Goal: Information Seeking & Learning: Compare options

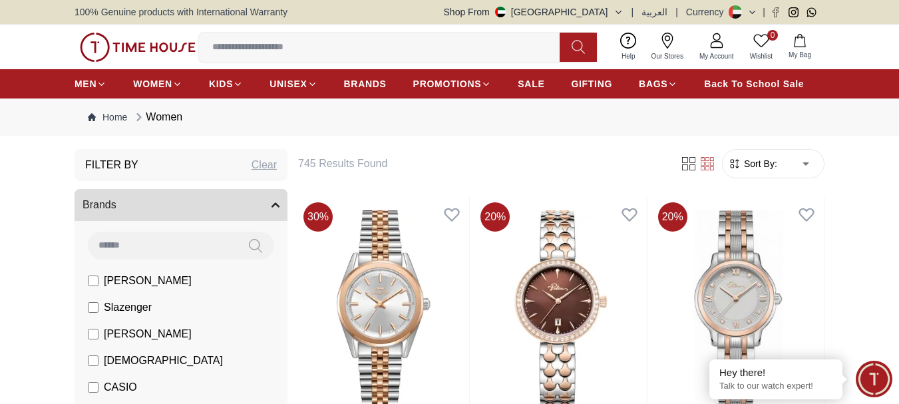
scroll to position [133, 0]
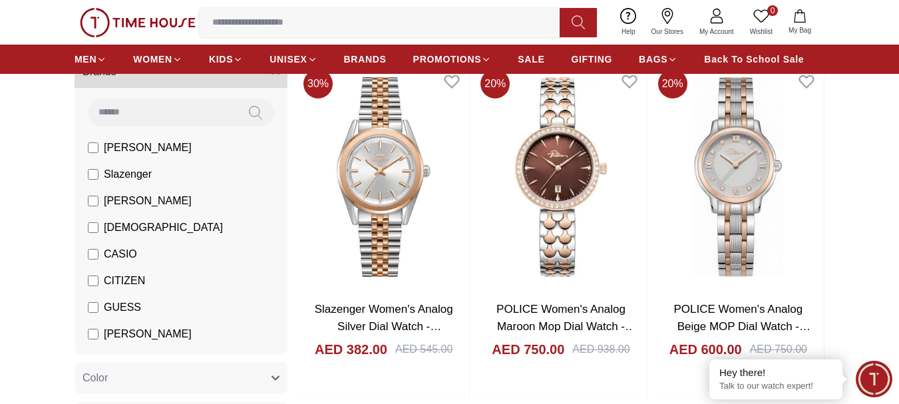
click at [119, 251] on span "CASIO" at bounding box center [120, 254] width 33 height 16
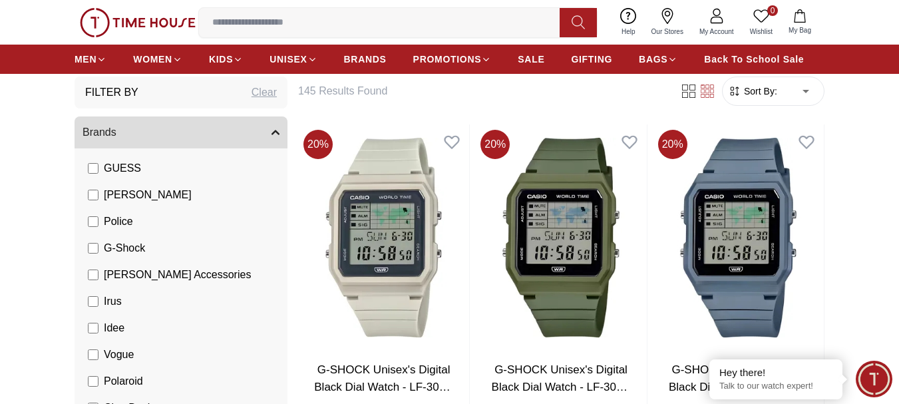
scroll to position [67, 0]
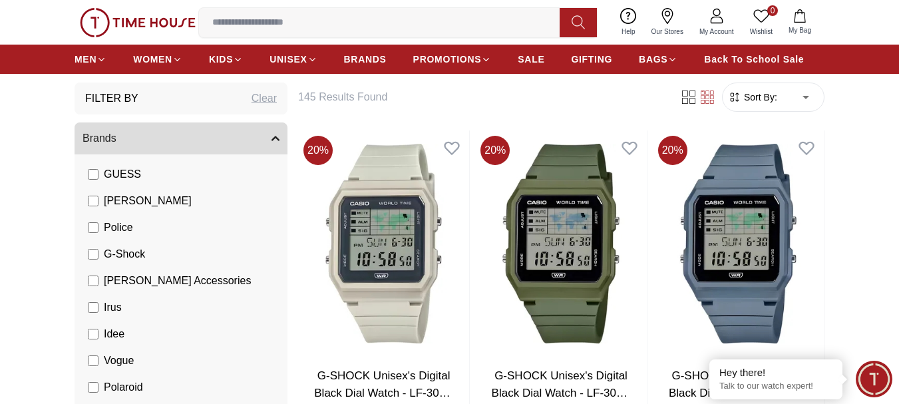
click at [91, 181] on label "GUESS" at bounding box center [114, 174] width 53 height 16
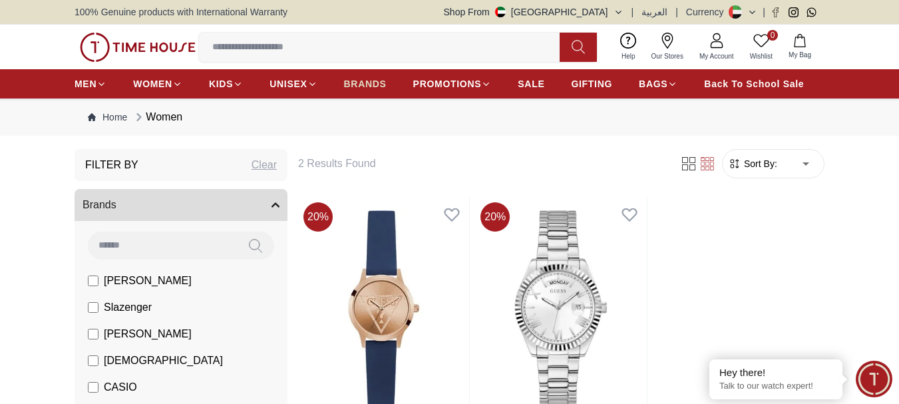
click at [374, 81] on span "BRANDS" at bounding box center [365, 83] width 43 height 13
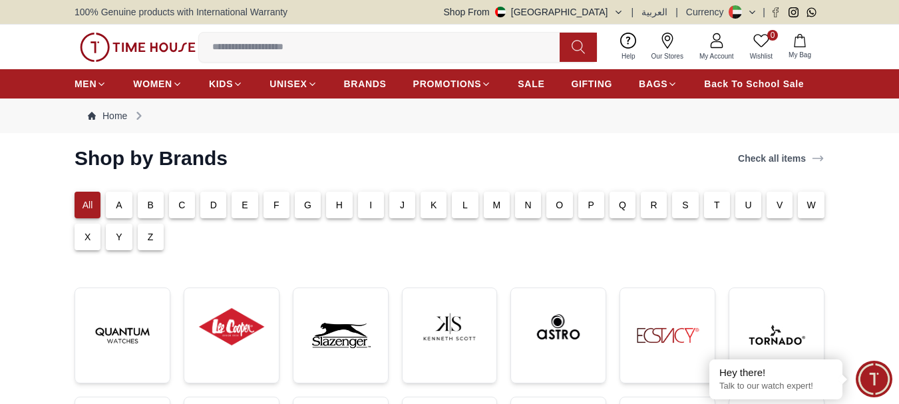
click at [691, 207] on div "S" at bounding box center [685, 205] width 26 height 27
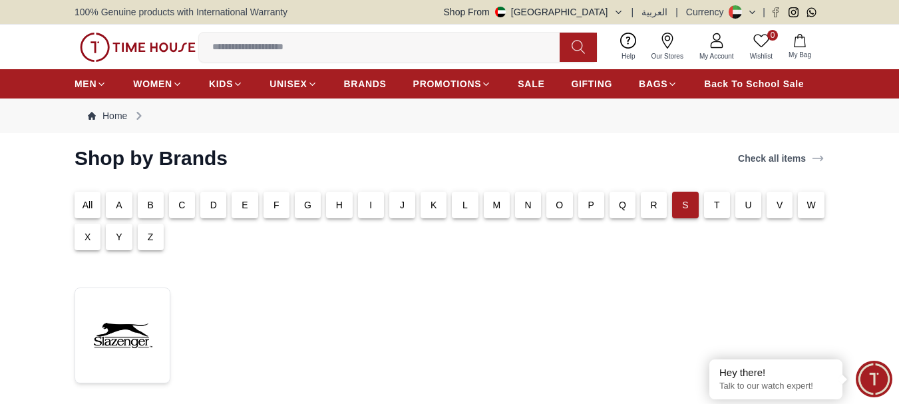
click at [234, 205] on div "E" at bounding box center [244, 205] width 26 height 27
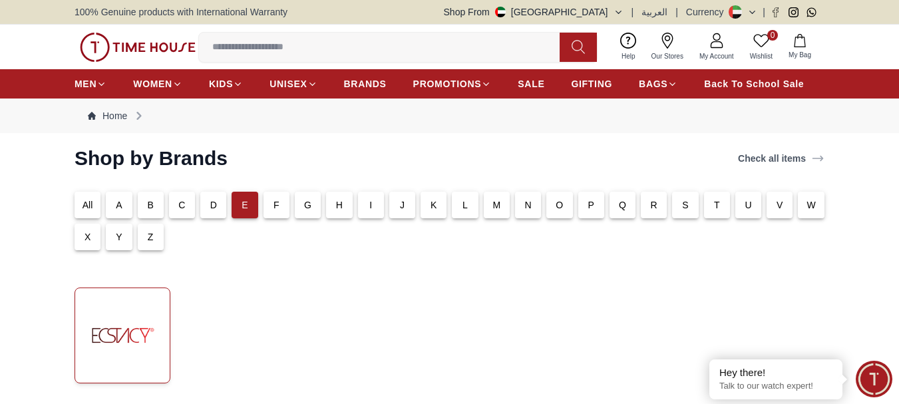
click at [151, 335] on img at bounding box center [122, 335] width 73 height 73
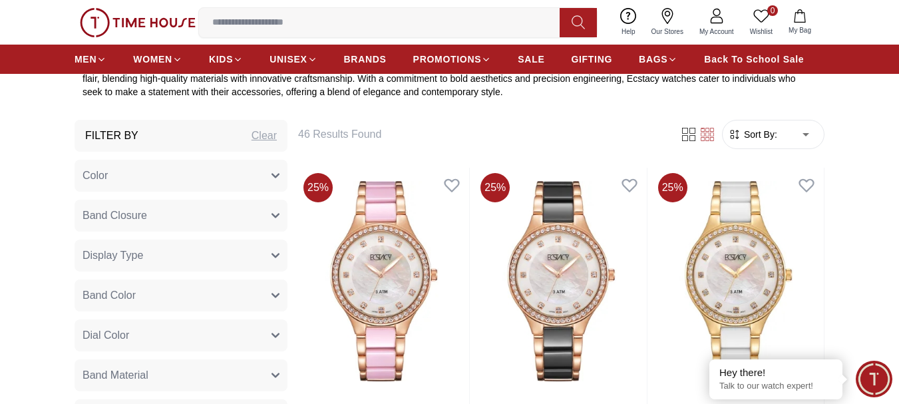
scroll to position [466, 0]
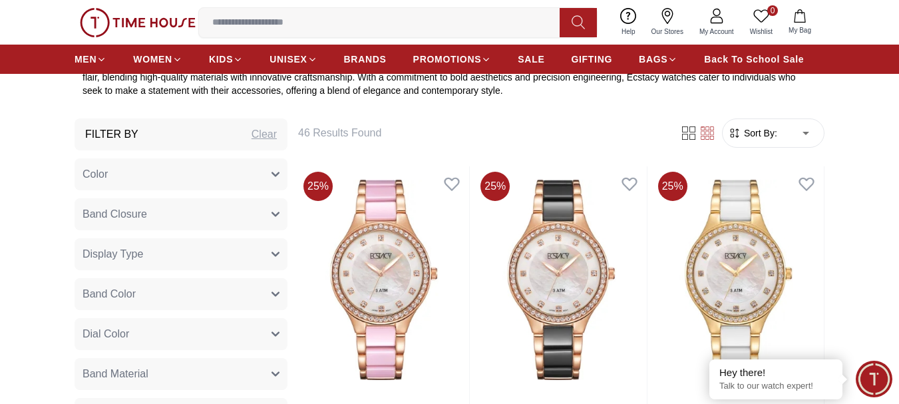
click at [271, 218] on button "Band Closure" at bounding box center [181, 214] width 213 height 32
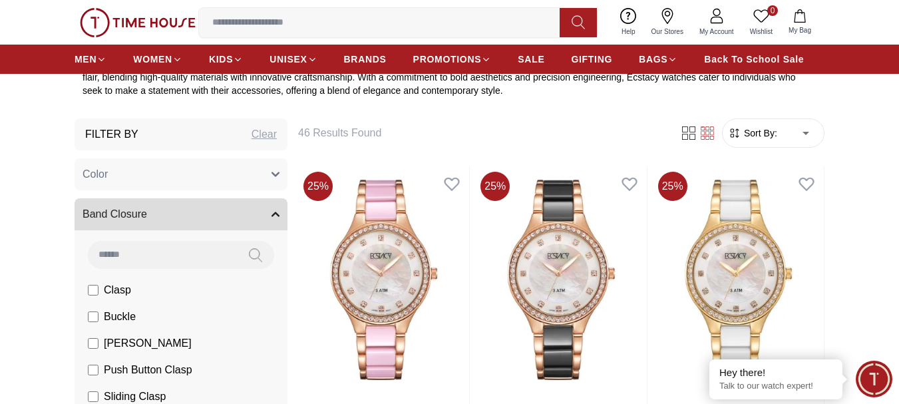
click at [271, 218] on button "Band Closure" at bounding box center [181, 214] width 213 height 32
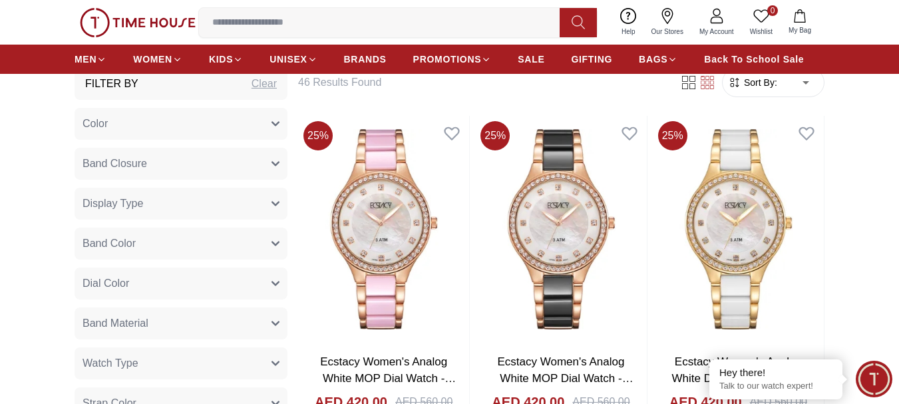
scroll to position [599, 0]
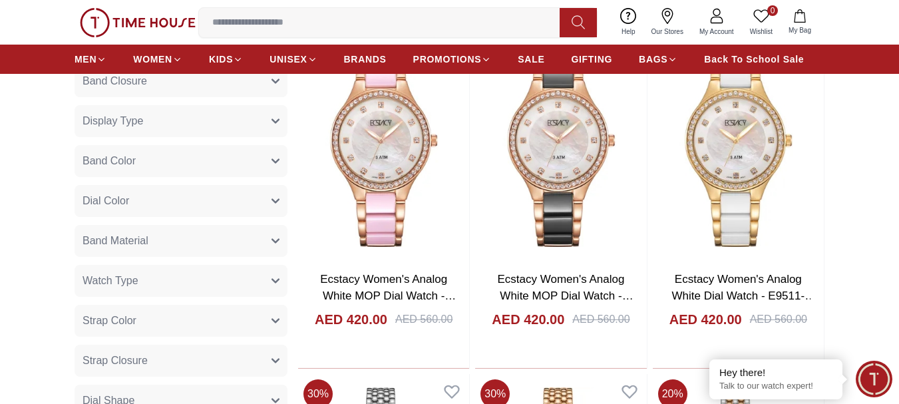
click at [272, 200] on icon "button" at bounding box center [275, 201] width 7 height 3
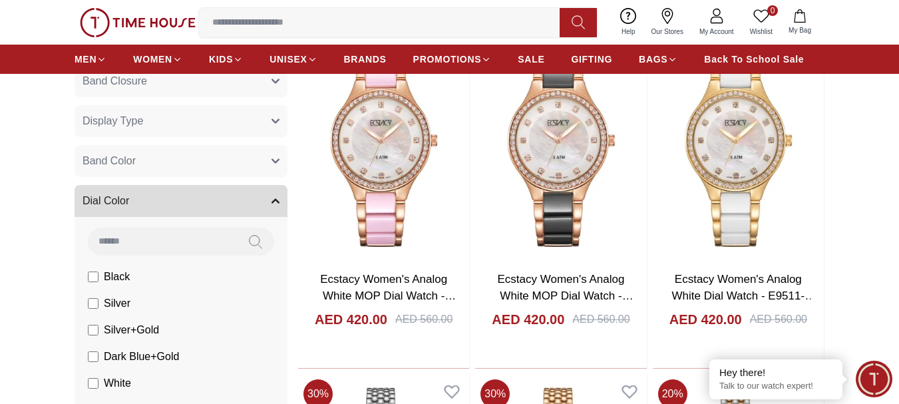
click at [272, 200] on icon "button" at bounding box center [275, 201] width 8 height 8
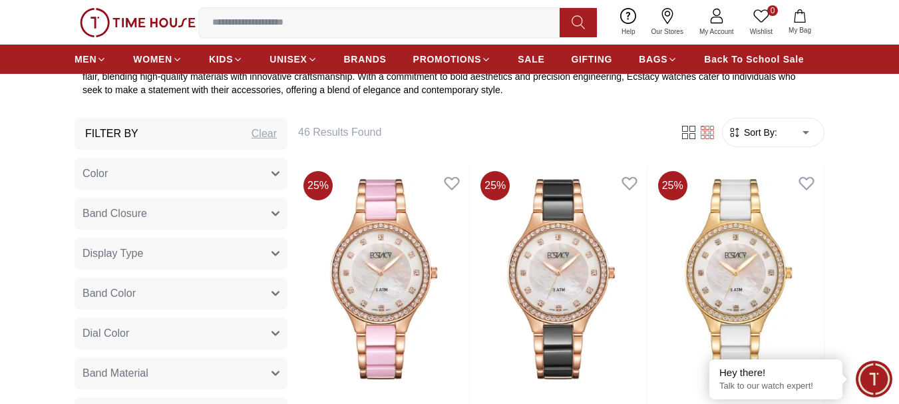
scroll to position [466, 0]
click at [277, 297] on icon "button" at bounding box center [275, 294] width 8 height 8
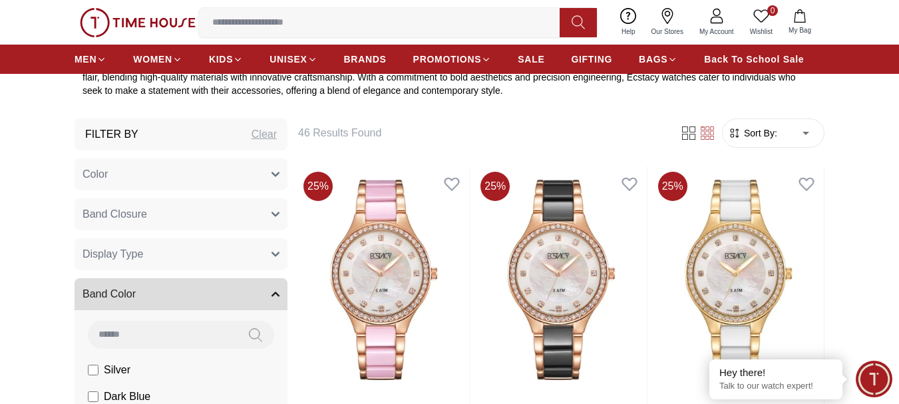
click at [277, 297] on icon "button" at bounding box center [275, 294] width 8 height 8
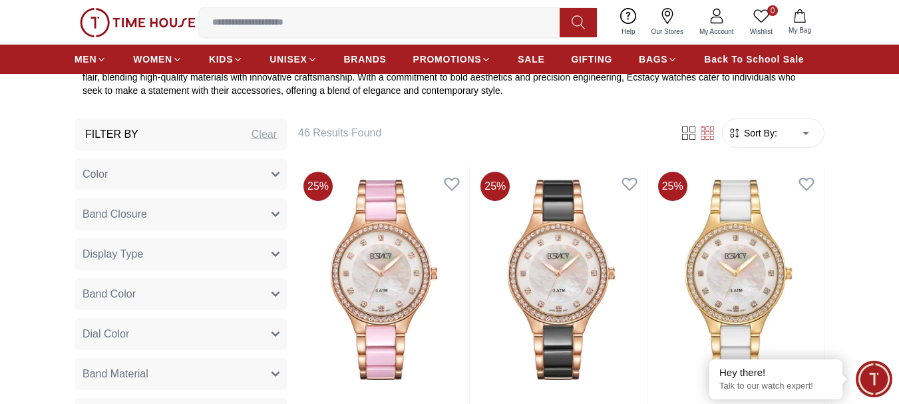
click at [278, 218] on icon "button" at bounding box center [275, 214] width 8 height 8
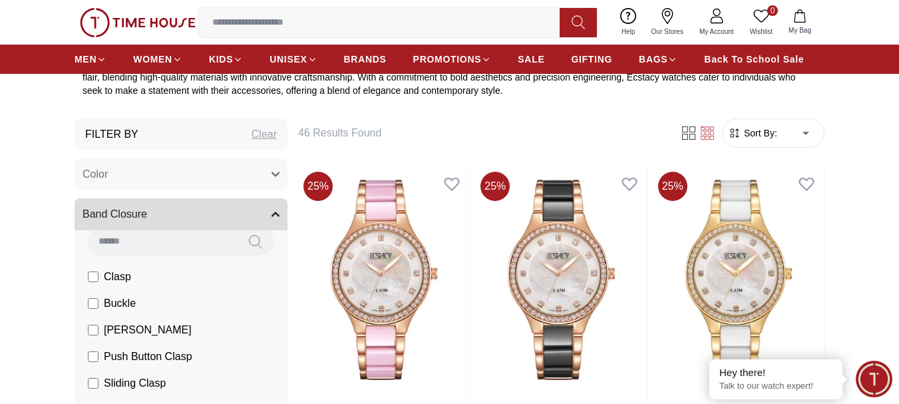
scroll to position [20, 0]
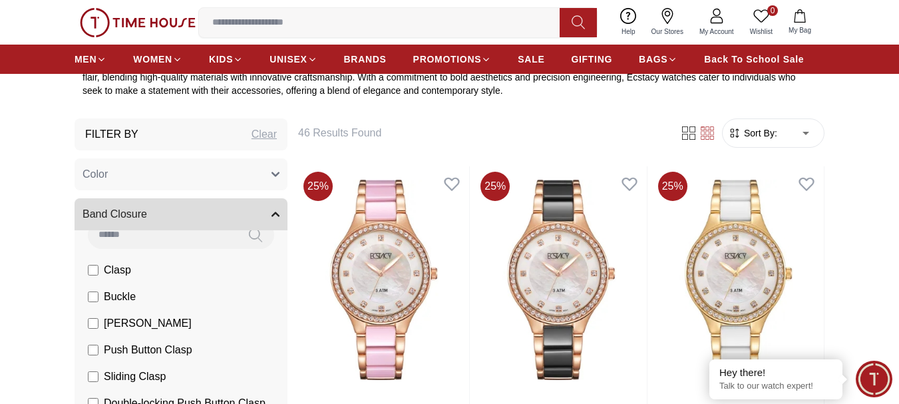
click at [275, 218] on icon "button" at bounding box center [275, 214] width 8 height 8
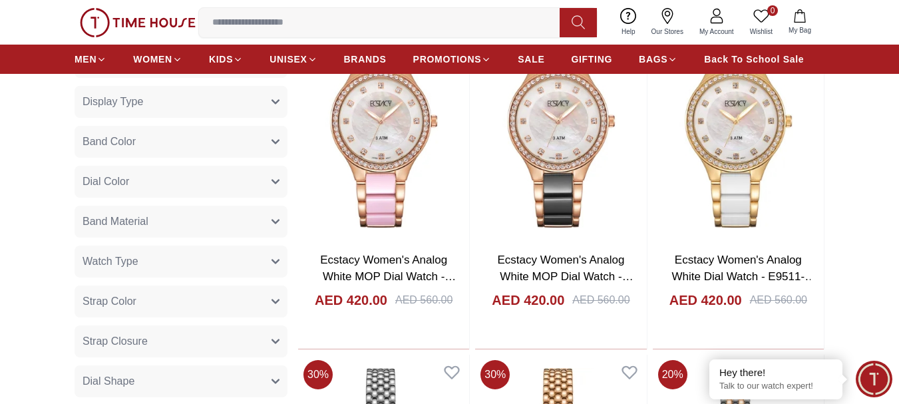
scroll to position [732, 0]
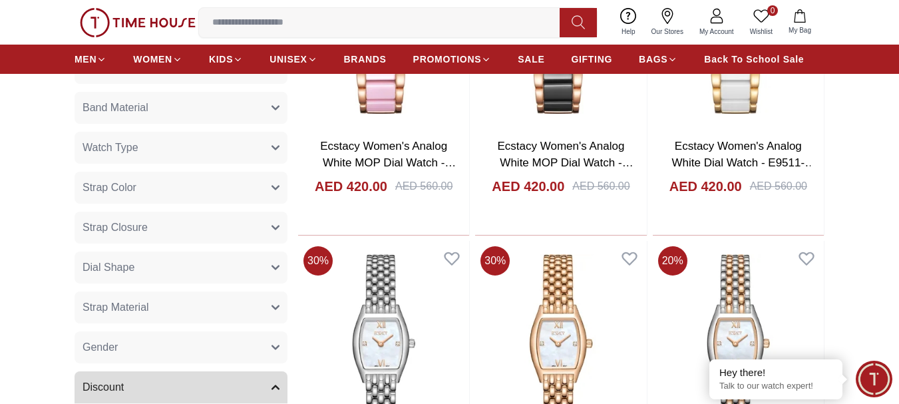
click at [264, 343] on button "Gender" at bounding box center [181, 347] width 213 height 32
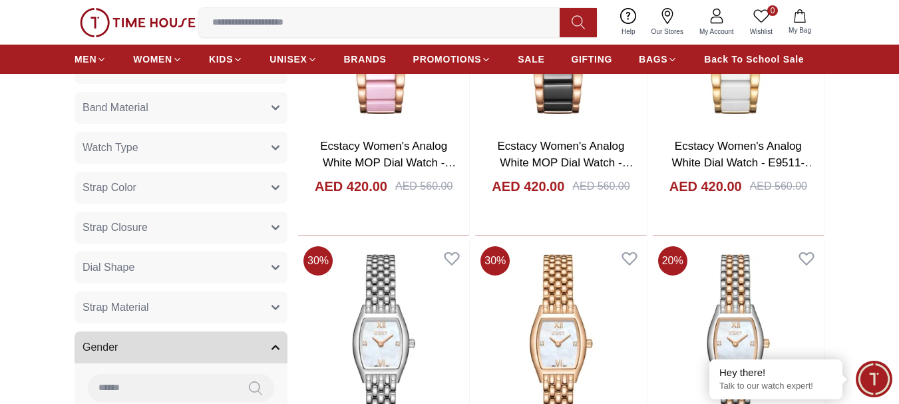
click at [264, 343] on button "Gender" at bounding box center [181, 347] width 213 height 32
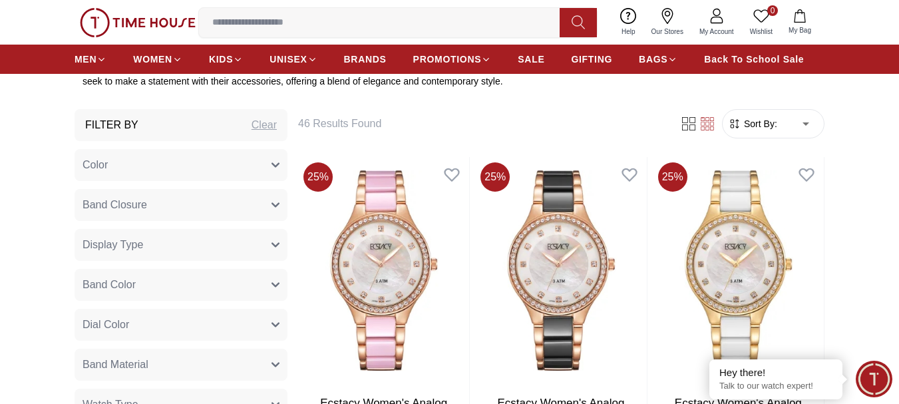
scroll to position [466, 0]
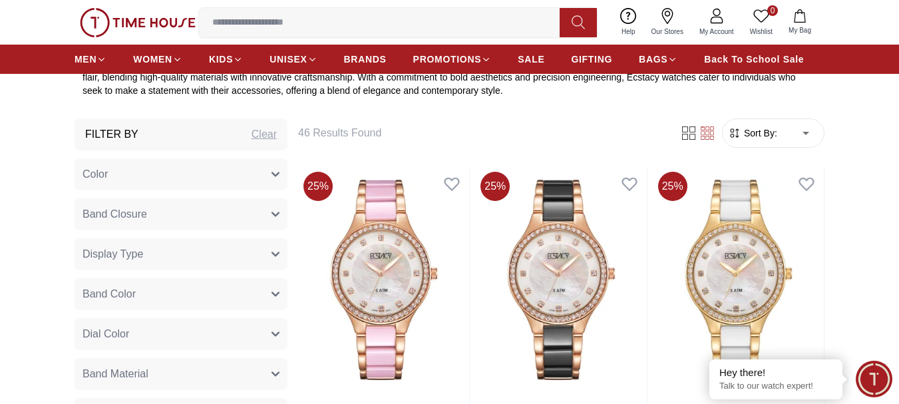
click at [278, 217] on icon "button" at bounding box center [275, 214] width 8 height 8
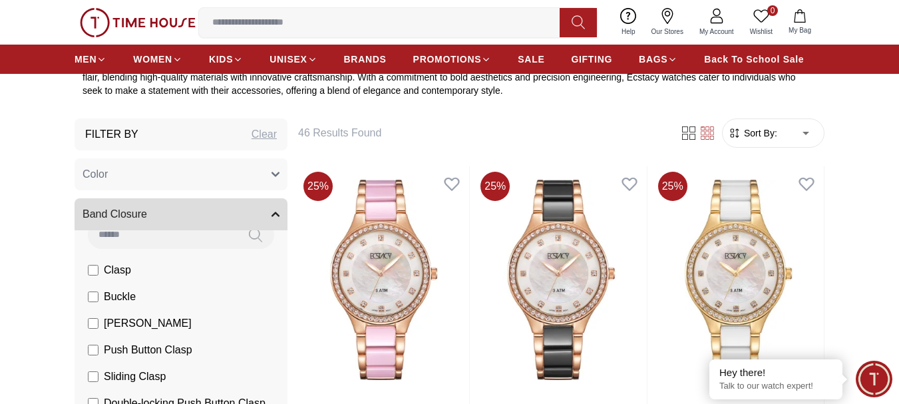
click at [278, 217] on icon "button" at bounding box center [275, 214] width 8 height 8
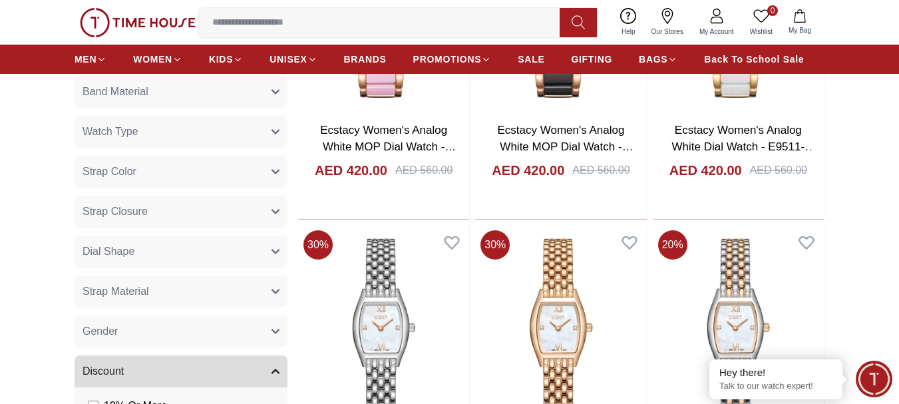
scroll to position [865, 0]
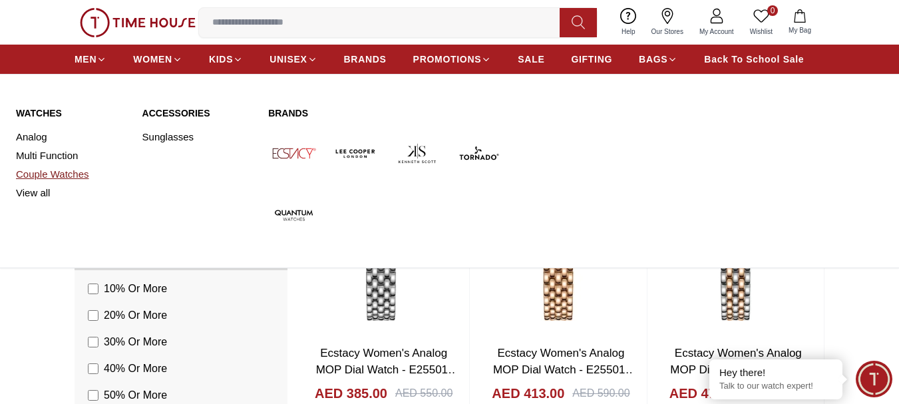
click at [71, 173] on link "Couple Watches" at bounding box center [71, 174] width 110 height 19
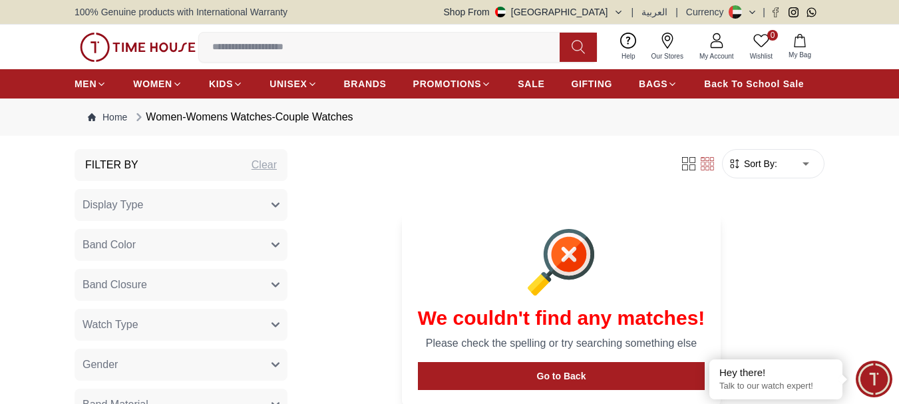
click at [621, 17] on icon "button" at bounding box center [618, 12] width 10 height 10
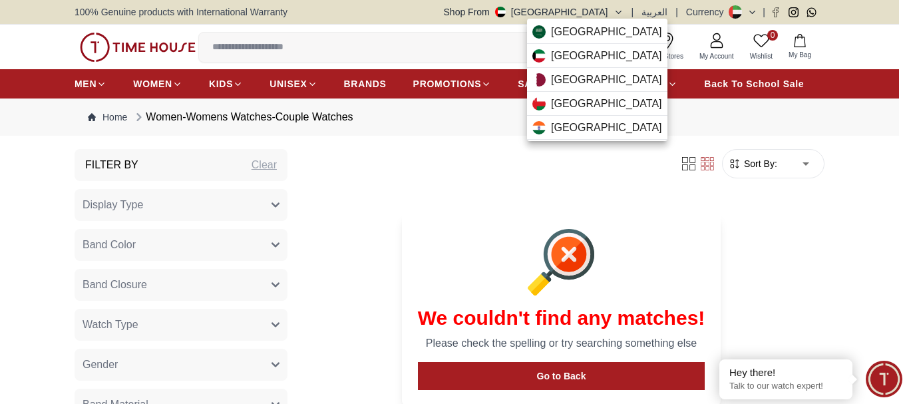
click at [382, 23] on div at bounding box center [454, 202] width 909 height 404
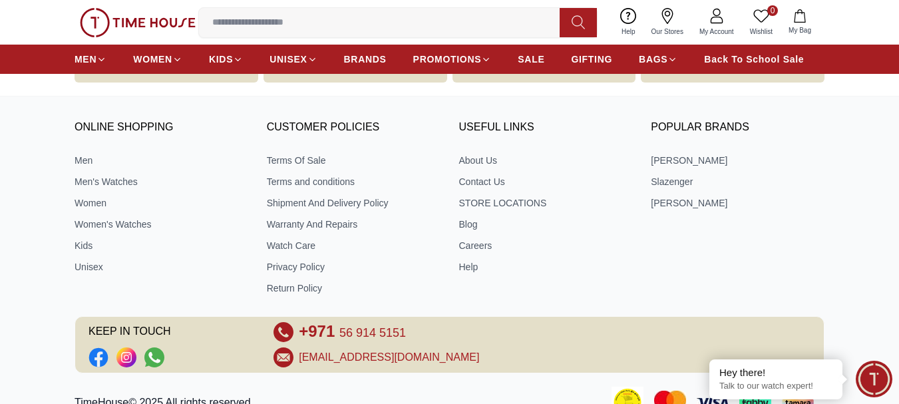
scroll to position [599, 0]
click at [86, 181] on link "Men's Watches" at bounding box center [162, 180] width 174 height 13
